Goal: Check status: Check status

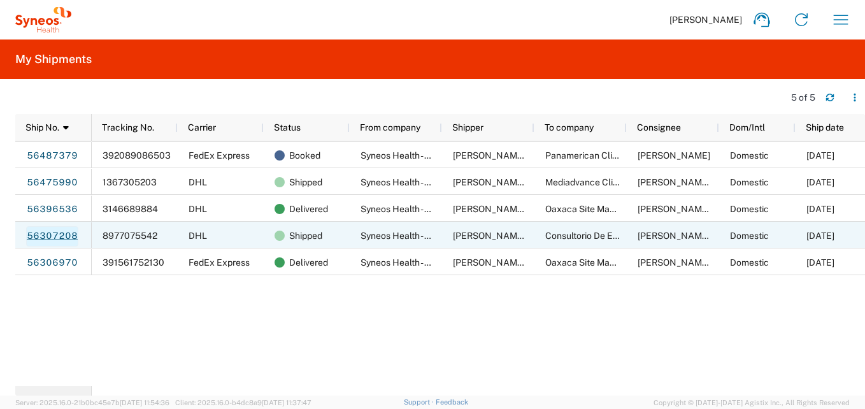
click at [64, 231] on link "56307208" at bounding box center [52, 236] width 52 height 20
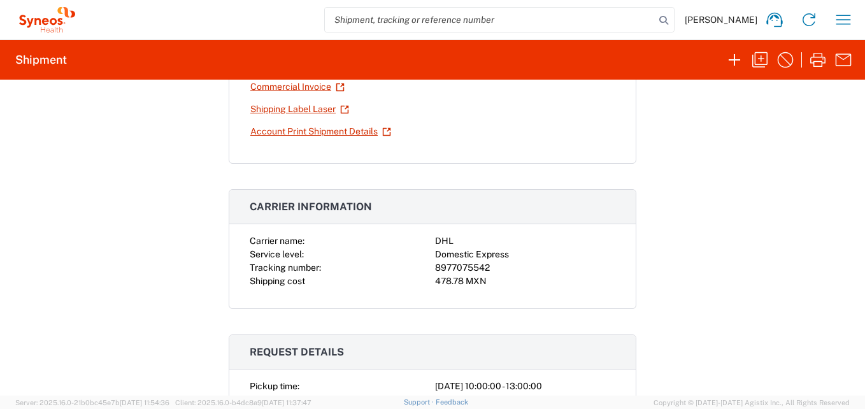
scroll to position [191, 0]
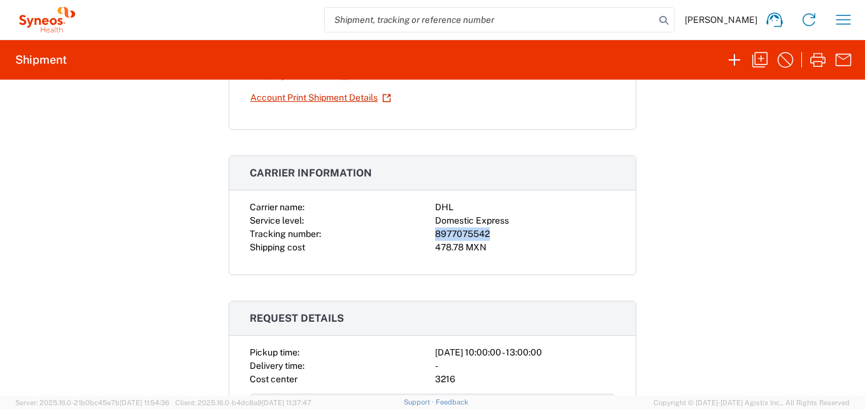
drag, startPoint x: 486, startPoint y: 233, endPoint x: 428, endPoint y: 236, distance: 58.7
click at [428, 236] on div "Carrier name: DHL Service level: Domestic Express Tracking number: 8977075542 S…" at bounding box center [433, 228] width 366 height 54
copy div "8977075542"
click at [842, 23] on icon "button" at bounding box center [843, 20] width 20 height 20
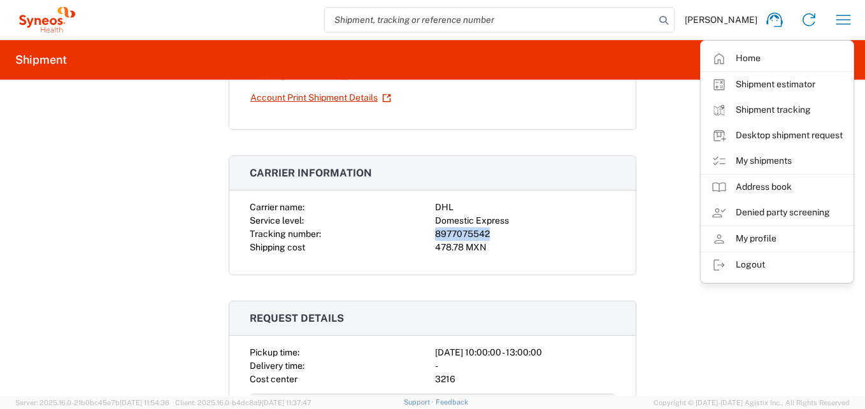
click at [761, 103] on link "Shipment tracking" at bounding box center [777, 109] width 152 height 25
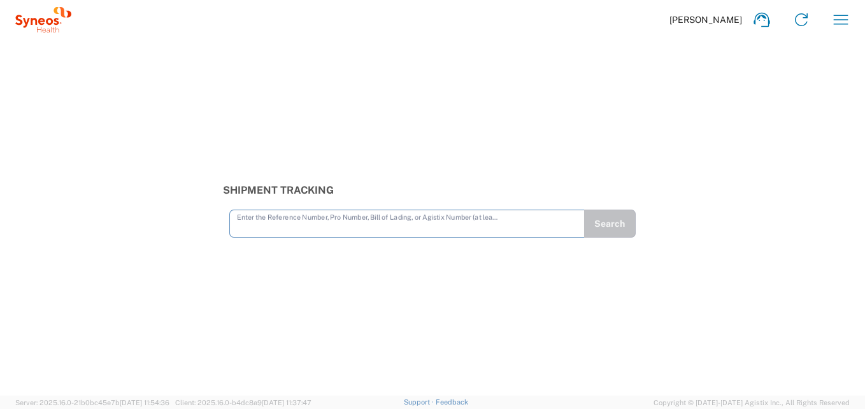
click at [274, 231] on input "text" at bounding box center [407, 223] width 340 height 22
type input "8977075542"
click at [629, 224] on button "Search" at bounding box center [610, 224] width 52 height 28
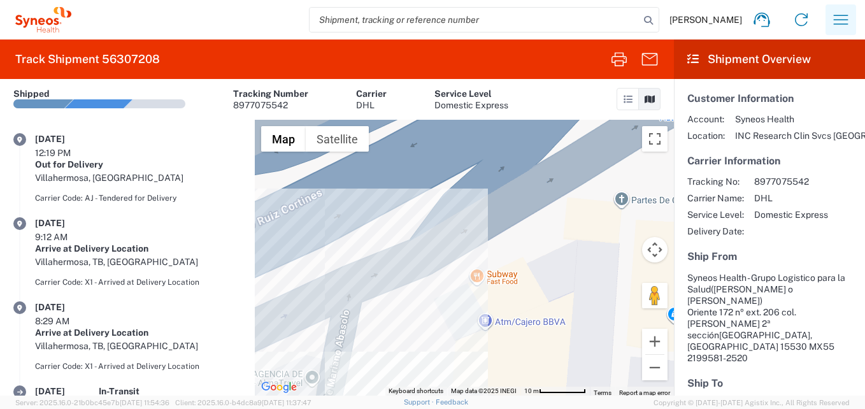
click at [840, 19] on icon "button" at bounding box center [841, 20] width 20 height 20
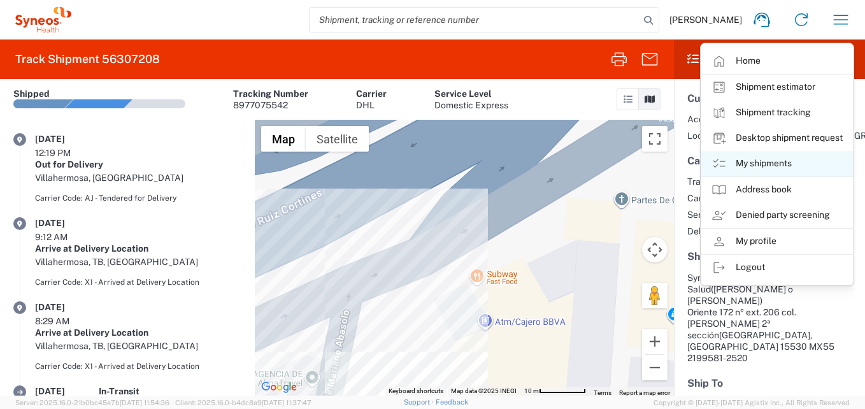
click at [768, 164] on link "My shipments" at bounding box center [777, 163] width 152 height 25
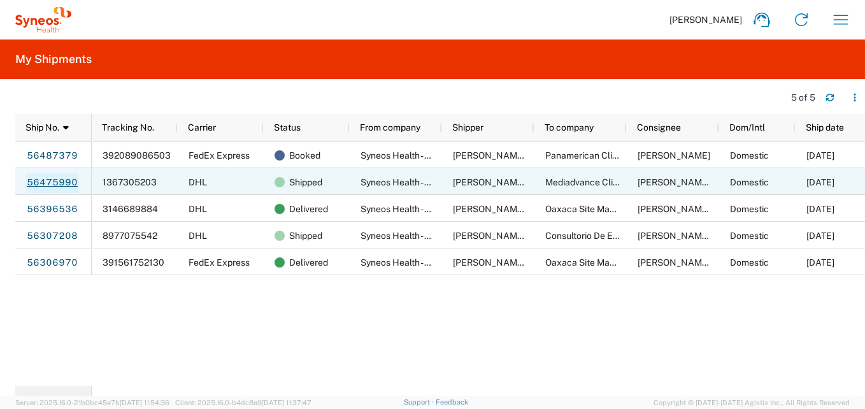
click at [46, 181] on link "56475990" at bounding box center [52, 183] width 52 height 20
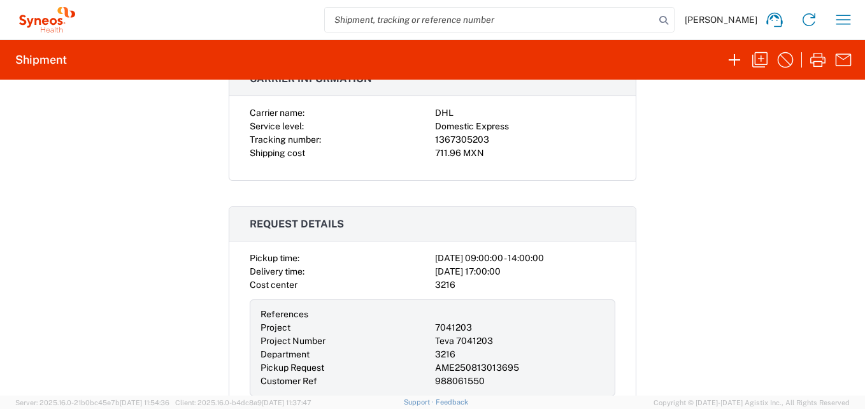
scroll to position [255, 0]
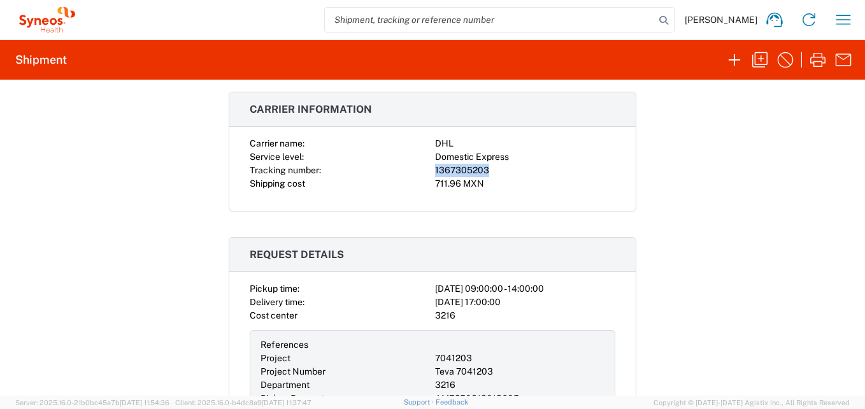
drag, startPoint x: 480, startPoint y: 170, endPoint x: 428, endPoint y: 171, distance: 52.2
click at [428, 171] on div "Carrier name: DHL Service level: Domestic Express Tracking number: 1367305203 S…" at bounding box center [433, 164] width 366 height 54
copy div "1367305203"
click at [847, 17] on icon "button" at bounding box center [843, 20] width 20 height 20
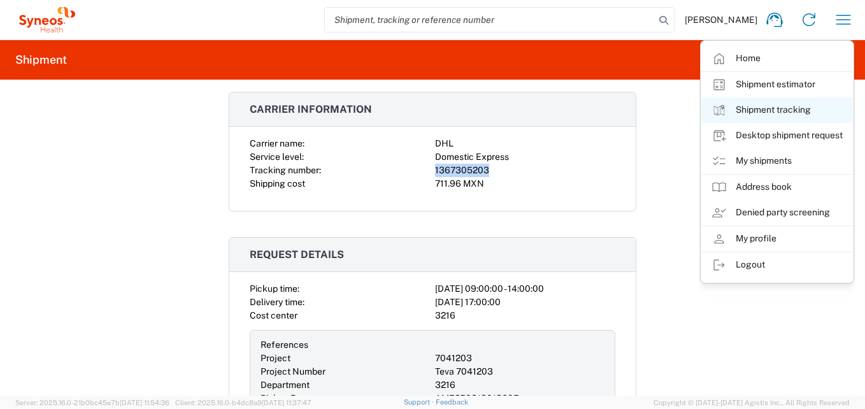
click at [776, 110] on link "Shipment tracking" at bounding box center [777, 109] width 152 height 25
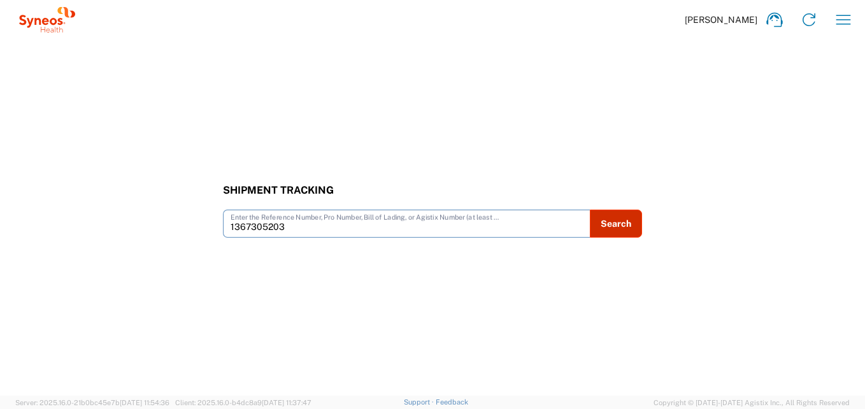
type input "1367305203"
click at [606, 227] on button "Search" at bounding box center [616, 224] width 52 height 28
